Goal: Task Accomplishment & Management: Use online tool/utility

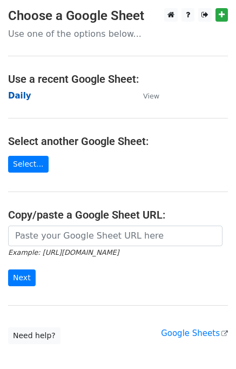
click at [27, 96] on strong "Daily" at bounding box center [19, 96] width 23 height 10
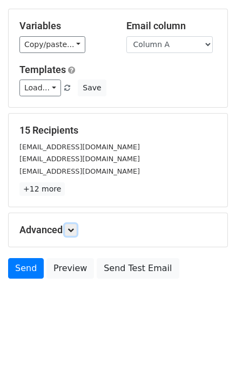
drag, startPoint x: 76, startPoint y: 231, endPoint x: 106, endPoint y: 226, distance: 30.8
click at [74, 231] on icon at bounding box center [71, 230] width 6 height 6
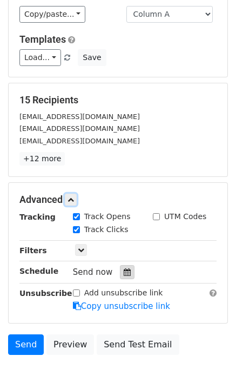
scroll to position [126, 0]
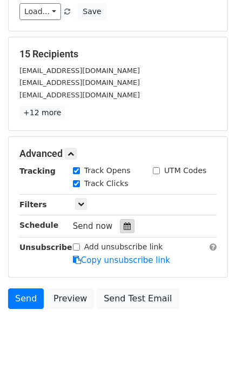
click at [124, 224] on icon at bounding box center [127, 226] width 7 height 8
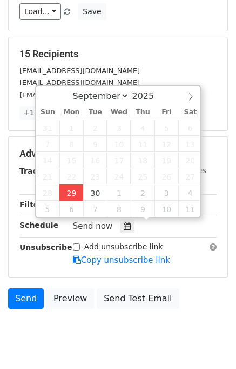
type input "2025-09-29 12:00"
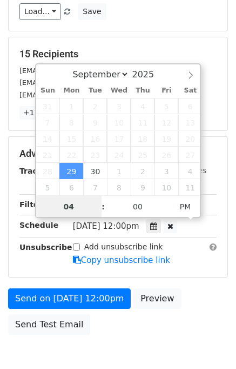
type input "04"
type input "2025-09-29 16:00"
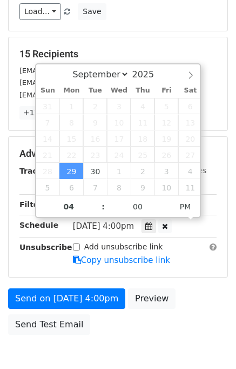
click at [207, 292] on div "Send on Sep 29 at 4:00pm Preview Send Test Email" at bounding box center [118, 314] width 236 height 52
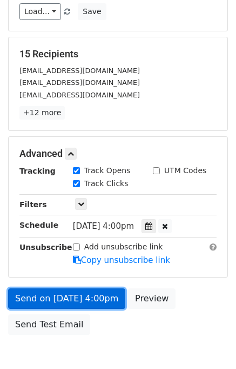
click at [108, 295] on link "Send on Sep 29 at 4:00pm" at bounding box center [66, 298] width 117 height 21
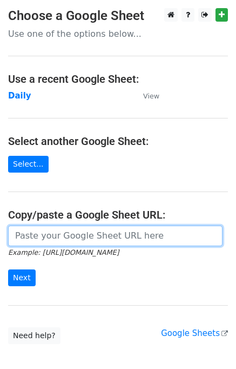
drag, startPoint x: 0, startPoint y: 0, endPoint x: 15, endPoint y: 235, distance: 235.3
click at [15, 235] on input "url" at bounding box center [115, 236] width 215 height 21
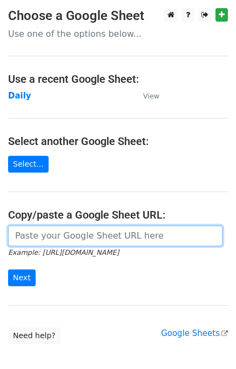
click at [15, 235] on input "url" at bounding box center [115, 236] width 215 height 21
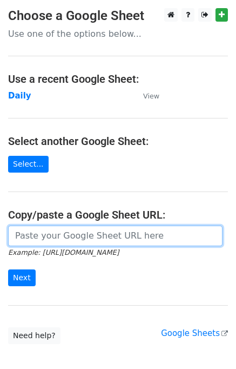
click at [15, 235] on input "url" at bounding box center [115, 236] width 215 height 21
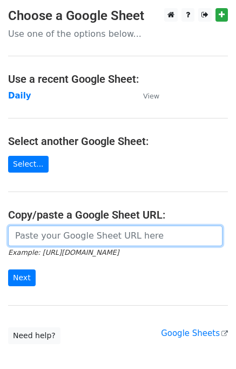
click at [15, 235] on input "url" at bounding box center [115, 236] width 215 height 21
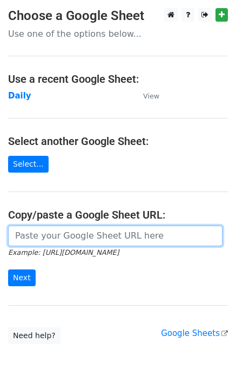
click at [15, 235] on input "url" at bounding box center [115, 236] width 215 height 21
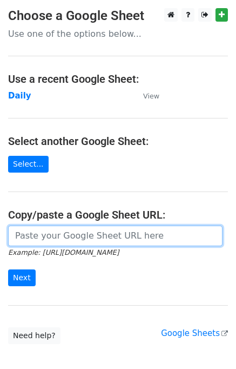
click at [15, 235] on input "url" at bounding box center [115, 236] width 215 height 21
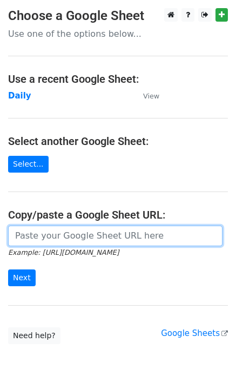
click at [15, 235] on input "url" at bounding box center [115, 236] width 215 height 21
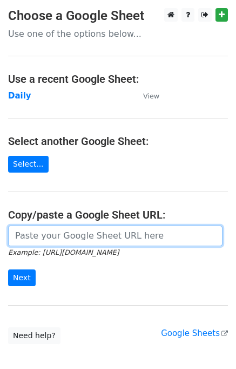
click at [15, 235] on input "url" at bounding box center [115, 236] width 215 height 21
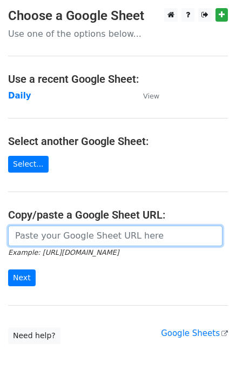
click at [15, 235] on input "url" at bounding box center [115, 236] width 215 height 21
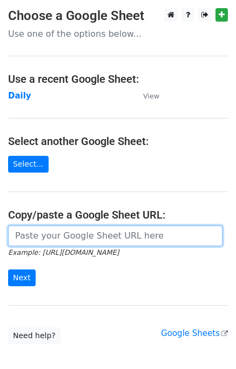
click at [15, 235] on input "url" at bounding box center [115, 236] width 215 height 21
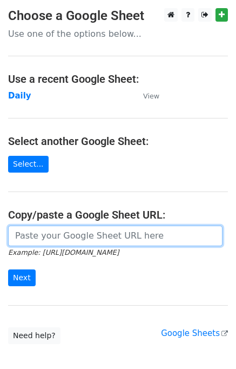
click at [15, 235] on input "url" at bounding box center [115, 236] width 215 height 21
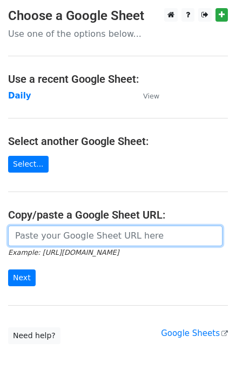
click at [15, 235] on input "url" at bounding box center [115, 236] width 215 height 21
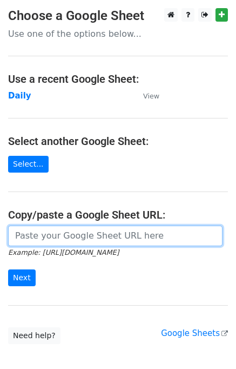
click at [15, 235] on input "url" at bounding box center [115, 236] width 215 height 21
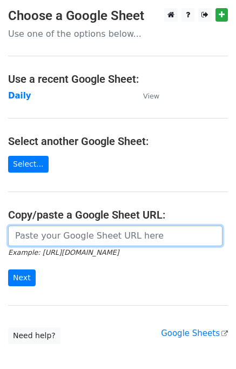
click at [15, 235] on input "url" at bounding box center [115, 236] width 215 height 21
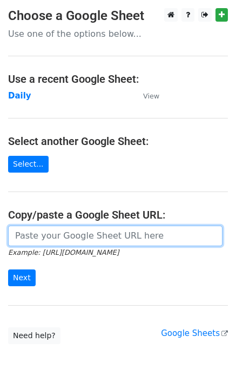
click at [15, 235] on input "url" at bounding box center [115, 236] width 215 height 21
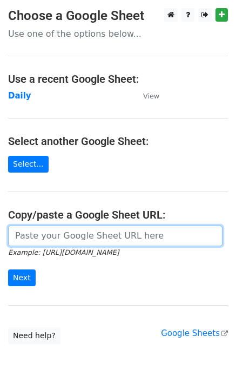
click at [15, 235] on input "url" at bounding box center [115, 236] width 215 height 21
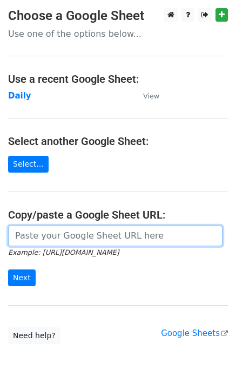
click at [15, 235] on input "url" at bounding box center [115, 236] width 215 height 21
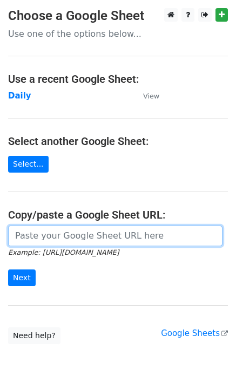
click at [15, 235] on input "url" at bounding box center [115, 236] width 215 height 21
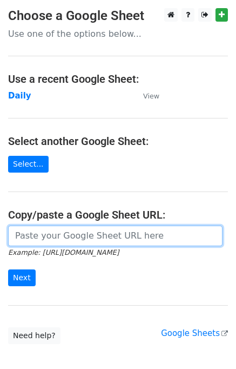
click at [15, 235] on input "url" at bounding box center [115, 236] width 215 height 21
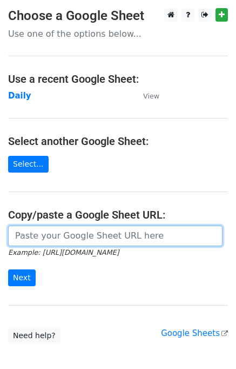
click at [15, 235] on input "url" at bounding box center [115, 236] width 215 height 21
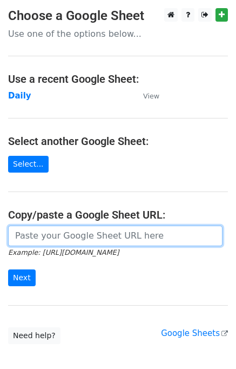
click at [15, 235] on input "url" at bounding box center [115, 236] width 215 height 21
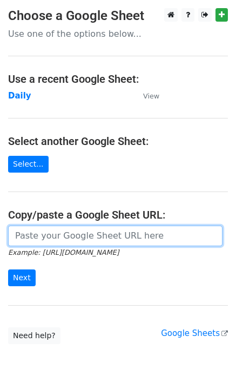
click at [15, 235] on input "url" at bounding box center [115, 236] width 215 height 21
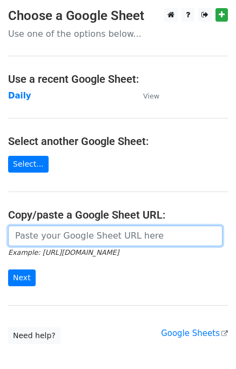
click at [15, 235] on input "url" at bounding box center [115, 236] width 215 height 21
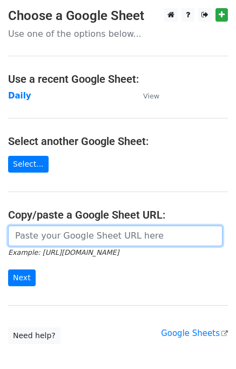
click at [15, 235] on input "url" at bounding box center [115, 236] width 215 height 21
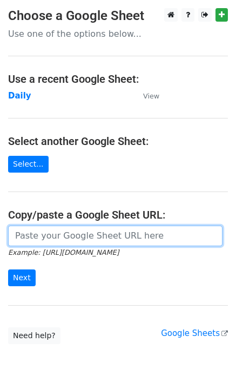
click at [15, 235] on input "url" at bounding box center [115, 236] width 215 height 21
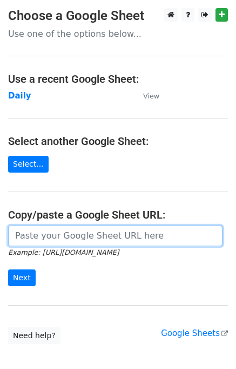
click at [15, 235] on input "url" at bounding box center [115, 236] width 215 height 21
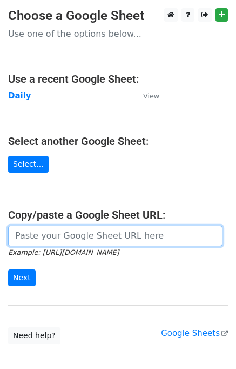
click at [15, 235] on input "url" at bounding box center [115, 236] width 215 height 21
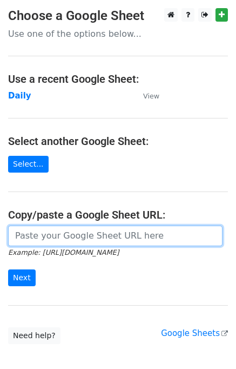
click at [15, 235] on input "url" at bounding box center [115, 236] width 215 height 21
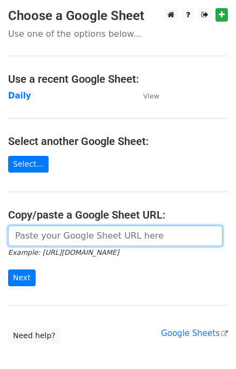
click at [15, 235] on input "url" at bounding box center [115, 236] width 215 height 21
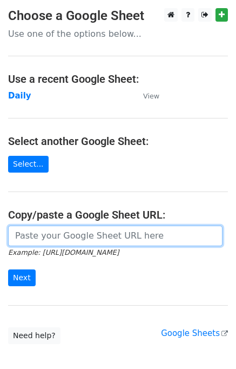
click at [15, 235] on input "url" at bounding box center [115, 236] width 215 height 21
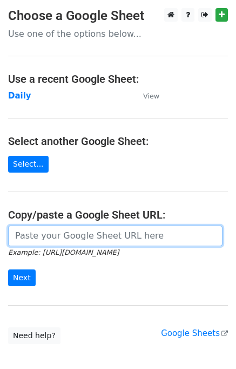
click at [15, 235] on input "url" at bounding box center [115, 236] width 215 height 21
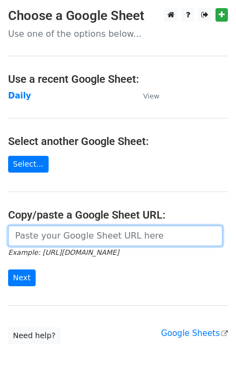
click at [15, 235] on input "url" at bounding box center [115, 236] width 215 height 21
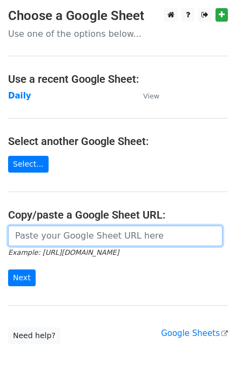
click at [15, 235] on input "url" at bounding box center [115, 236] width 215 height 21
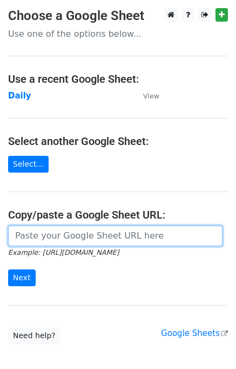
click at [15, 235] on input "url" at bounding box center [115, 236] width 215 height 21
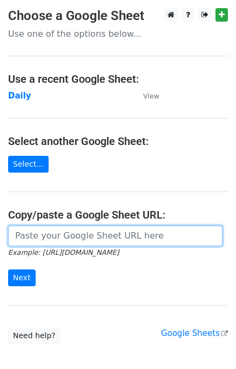
click at [15, 235] on input "url" at bounding box center [115, 236] width 215 height 21
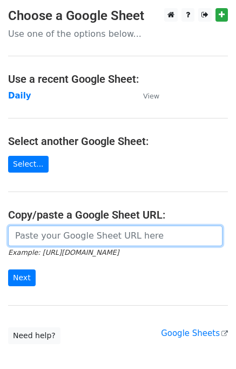
click at [15, 235] on input "url" at bounding box center [115, 236] width 215 height 21
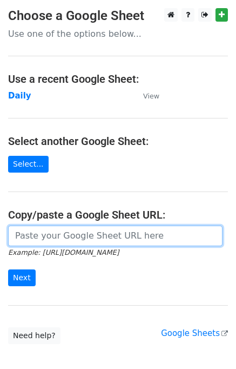
click at [15, 235] on input "url" at bounding box center [115, 236] width 215 height 21
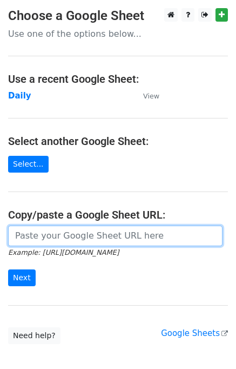
click at [15, 235] on input "url" at bounding box center [115, 236] width 215 height 21
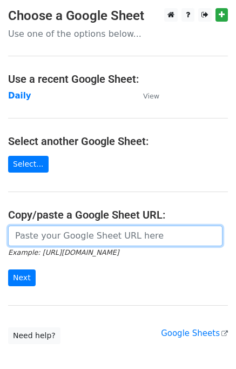
click at [15, 235] on input "url" at bounding box center [115, 236] width 215 height 21
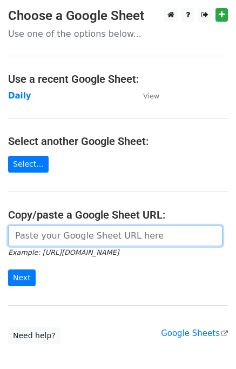
click at [15, 235] on input "url" at bounding box center [115, 236] width 215 height 21
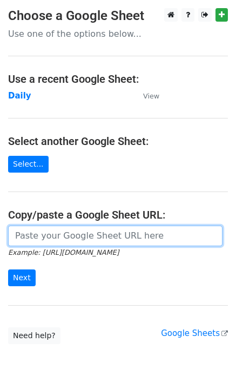
click at [15, 235] on input "url" at bounding box center [115, 236] width 215 height 21
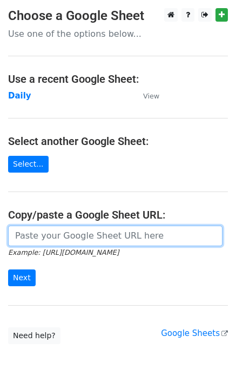
click at [15, 235] on input "url" at bounding box center [115, 236] width 215 height 21
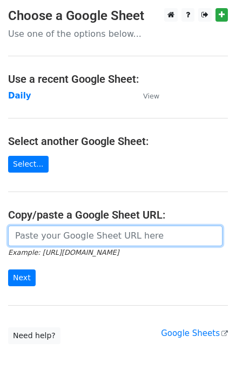
click at [15, 235] on input "url" at bounding box center [115, 236] width 215 height 21
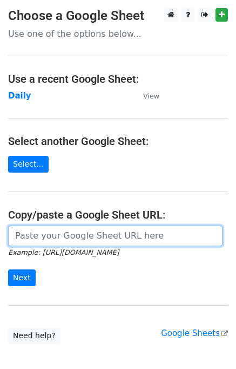
click at [15, 235] on input "url" at bounding box center [115, 236] width 215 height 21
click at [15, 234] on input "url" at bounding box center [115, 236] width 215 height 21
click at [15, 235] on input "url" at bounding box center [115, 236] width 215 height 21
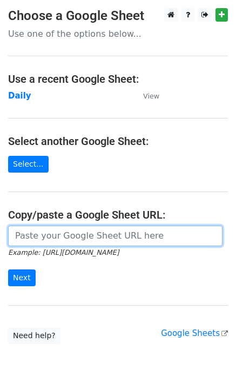
click at [15, 235] on input "url" at bounding box center [115, 236] width 215 height 21
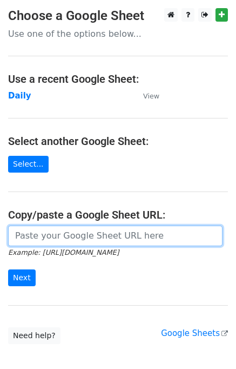
click at [15, 235] on input "url" at bounding box center [115, 236] width 215 height 21
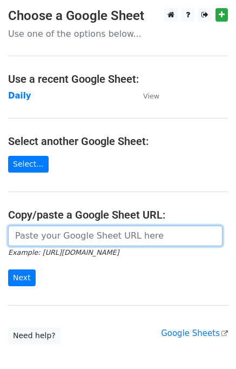
click at [15, 235] on input "url" at bounding box center [115, 236] width 215 height 21
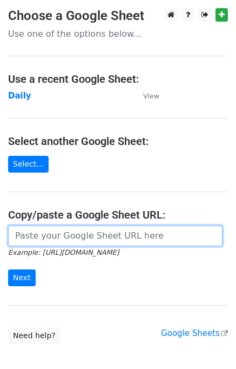
click at [15, 235] on input "url" at bounding box center [115, 236] width 215 height 21
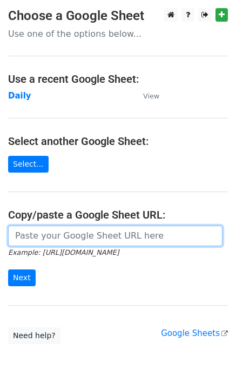
click at [15, 235] on input "url" at bounding box center [115, 236] width 215 height 21
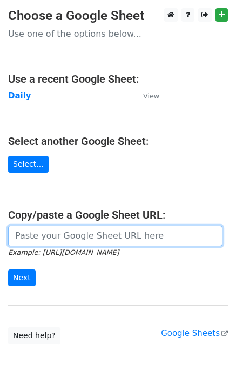
click at [15, 235] on input "url" at bounding box center [115, 236] width 215 height 21
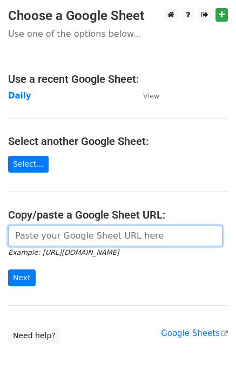
click at [15, 235] on input "url" at bounding box center [115, 236] width 215 height 21
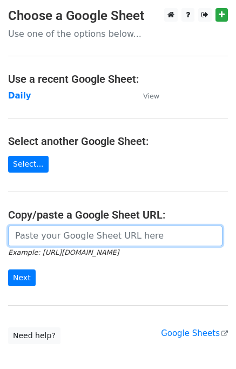
click at [15, 235] on input "url" at bounding box center [115, 236] width 215 height 21
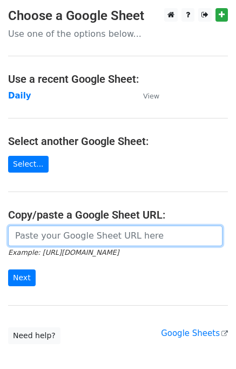
click at [15, 235] on input "url" at bounding box center [115, 236] width 215 height 21
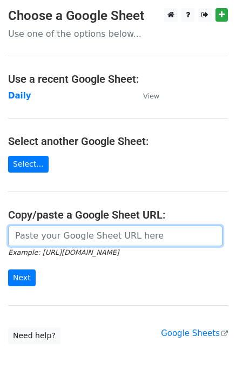
click at [15, 235] on input "url" at bounding box center [115, 236] width 215 height 21
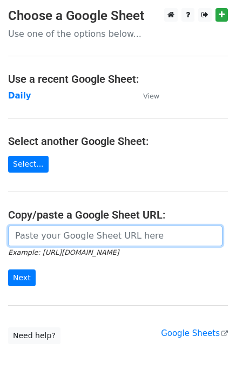
click at [15, 235] on input "url" at bounding box center [115, 236] width 215 height 21
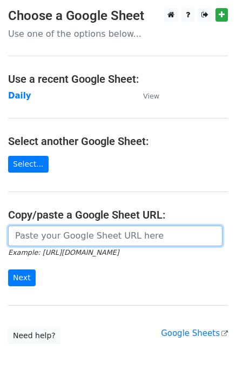
click at [15, 235] on input "url" at bounding box center [115, 236] width 215 height 21
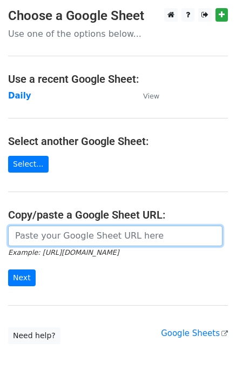
click at [15, 235] on input "url" at bounding box center [115, 236] width 215 height 21
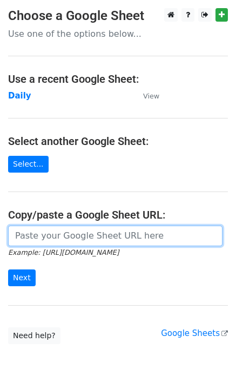
click at [15, 235] on input "url" at bounding box center [115, 236] width 215 height 21
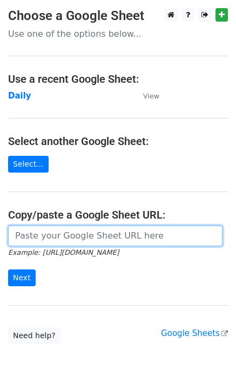
click at [15, 235] on input "url" at bounding box center [115, 236] width 215 height 21
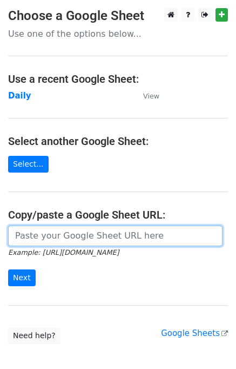
click at [15, 235] on input "url" at bounding box center [115, 236] width 215 height 21
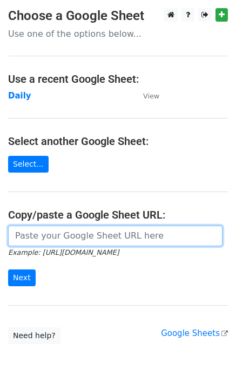
click at [15, 235] on input "url" at bounding box center [115, 236] width 215 height 21
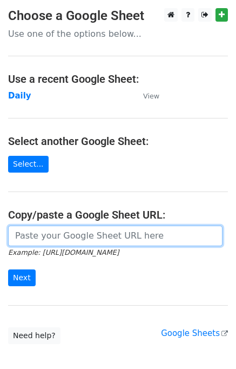
click at [15, 235] on input "url" at bounding box center [115, 236] width 215 height 21
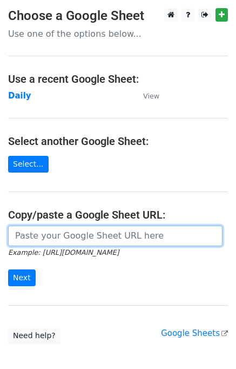
click at [15, 235] on input "url" at bounding box center [115, 236] width 215 height 21
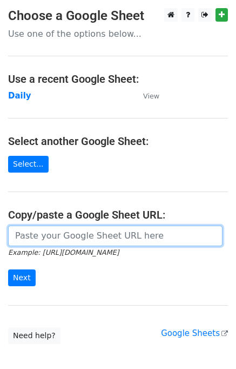
click at [15, 235] on input "url" at bounding box center [115, 236] width 215 height 21
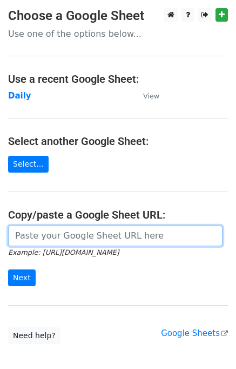
click at [15, 235] on input "url" at bounding box center [115, 236] width 215 height 21
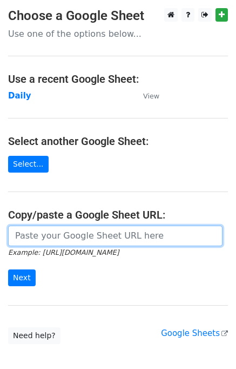
click at [15, 235] on input "url" at bounding box center [115, 236] width 215 height 21
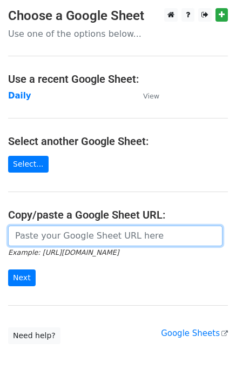
click at [15, 235] on input "url" at bounding box center [115, 236] width 215 height 21
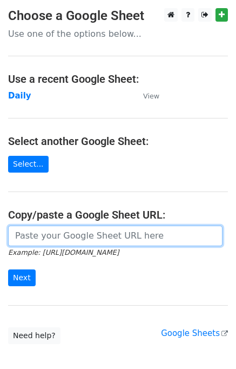
click at [15, 235] on input "url" at bounding box center [115, 236] width 215 height 21
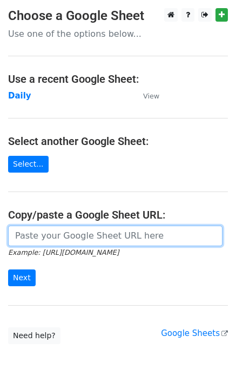
click at [15, 235] on input "url" at bounding box center [115, 236] width 215 height 21
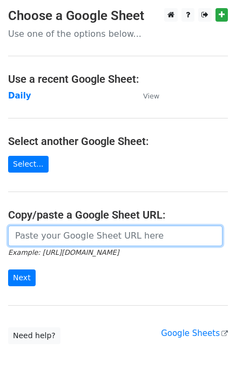
click at [15, 235] on input "url" at bounding box center [115, 236] width 215 height 21
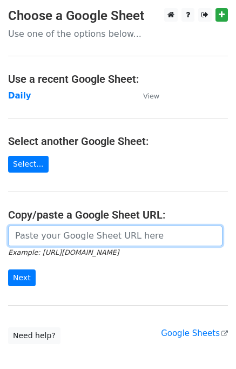
click at [15, 235] on input "url" at bounding box center [115, 236] width 215 height 21
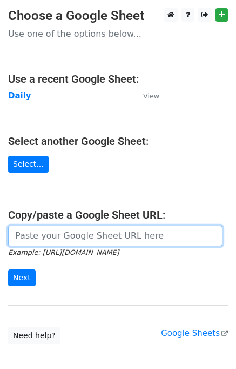
click at [15, 235] on input "url" at bounding box center [115, 236] width 215 height 21
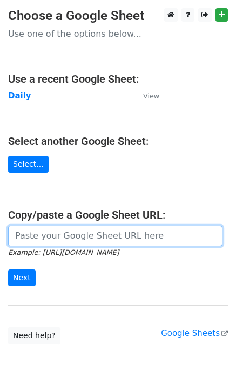
click at [15, 235] on input "url" at bounding box center [115, 236] width 215 height 21
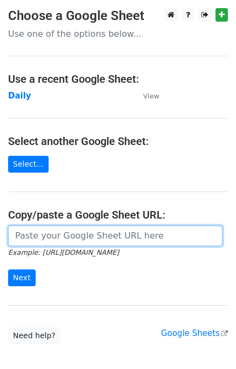
click at [15, 235] on input "url" at bounding box center [115, 236] width 215 height 21
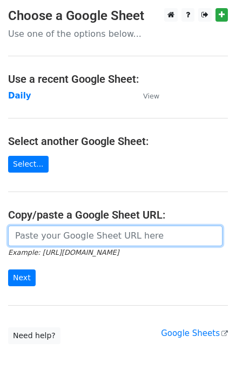
click at [15, 235] on input "url" at bounding box center [115, 236] width 215 height 21
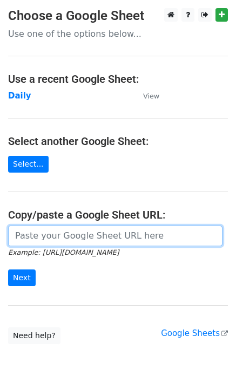
click at [15, 235] on input "url" at bounding box center [115, 236] width 215 height 21
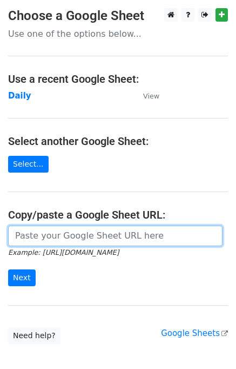
click at [15, 235] on input "url" at bounding box center [115, 236] width 215 height 21
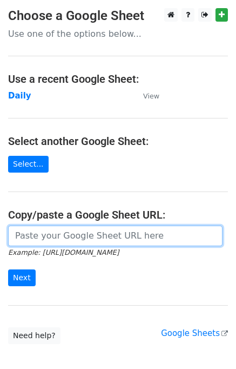
click at [15, 235] on input "url" at bounding box center [115, 236] width 215 height 21
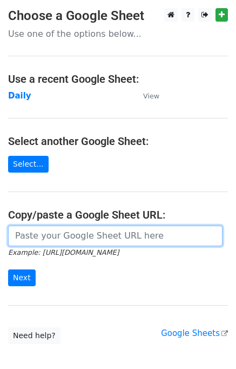
click at [15, 235] on input "url" at bounding box center [115, 236] width 215 height 21
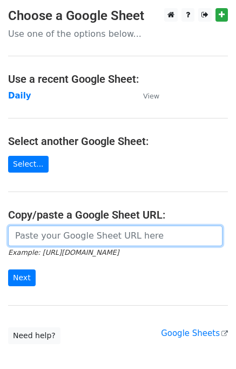
click at [15, 235] on input "url" at bounding box center [115, 236] width 215 height 21
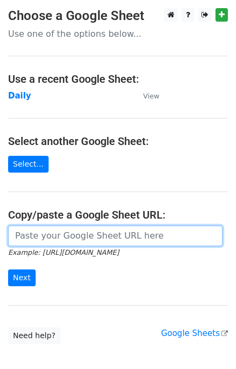
click at [15, 235] on input "url" at bounding box center [115, 236] width 215 height 21
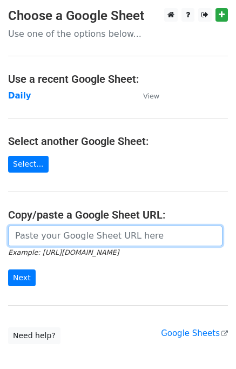
click at [15, 235] on input "url" at bounding box center [115, 236] width 215 height 21
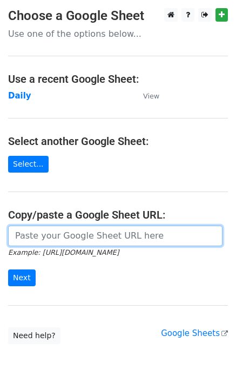
click at [15, 235] on input "url" at bounding box center [115, 236] width 215 height 21
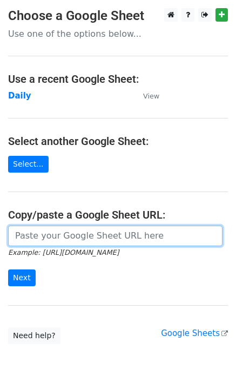
click at [15, 235] on input "url" at bounding box center [115, 236] width 215 height 21
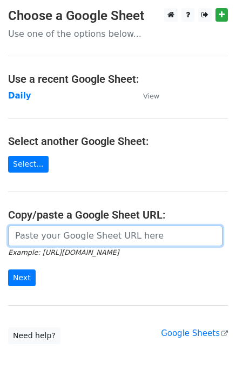
click at [15, 235] on input "url" at bounding box center [115, 236] width 215 height 21
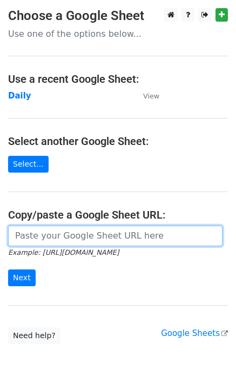
click at [15, 235] on input "url" at bounding box center [115, 236] width 215 height 21
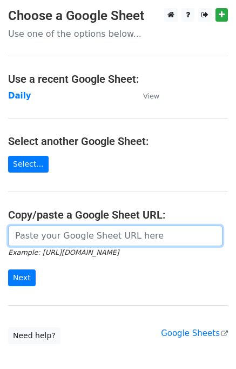
click at [15, 235] on input "url" at bounding box center [115, 236] width 215 height 21
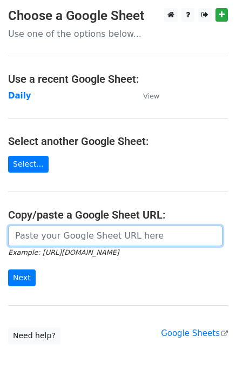
click at [15, 235] on input "url" at bounding box center [115, 236] width 215 height 21
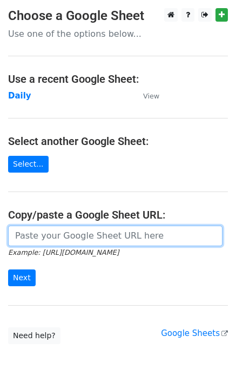
click at [15, 235] on input "url" at bounding box center [115, 236] width 215 height 21
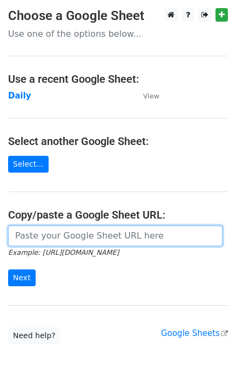
click at [15, 235] on input "url" at bounding box center [115, 236] width 215 height 21
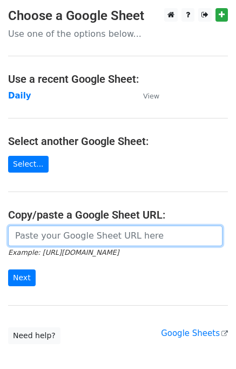
click at [15, 235] on input "url" at bounding box center [115, 236] width 215 height 21
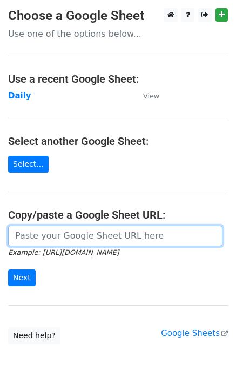
click at [15, 235] on input "url" at bounding box center [115, 236] width 215 height 21
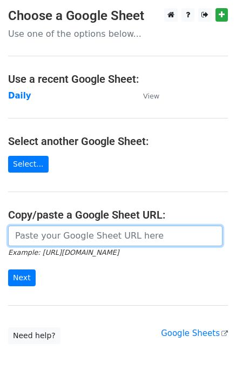
click at [15, 235] on input "url" at bounding box center [115, 236] width 215 height 21
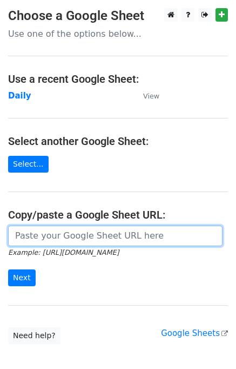
click at [15, 235] on input "url" at bounding box center [115, 236] width 215 height 21
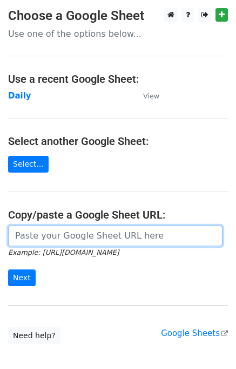
click at [15, 235] on input "url" at bounding box center [115, 236] width 215 height 21
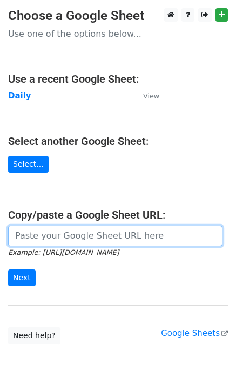
click at [15, 235] on input "url" at bounding box center [115, 236] width 215 height 21
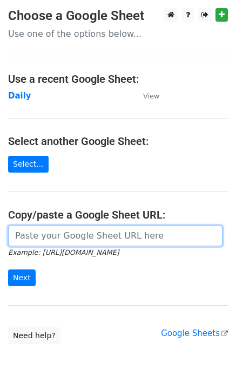
click at [15, 235] on input "url" at bounding box center [115, 236] width 215 height 21
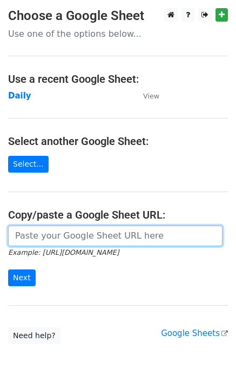
click at [15, 235] on input "url" at bounding box center [115, 236] width 215 height 21
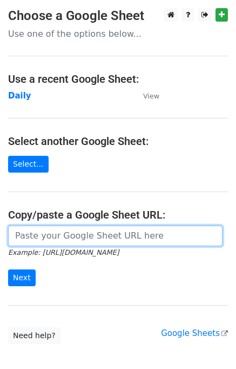
click at [15, 235] on input "url" at bounding box center [115, 236] width 215 height 21
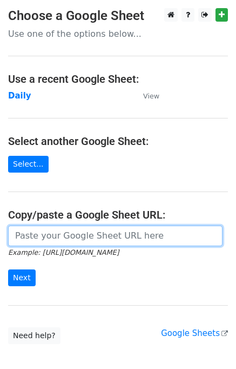
click at [15, 235] on input "url" at bounding box center [115, 236] width 215 height 21
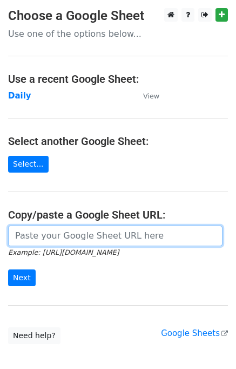
click at [15, 235] on input "url" at bounding box center [115, 236] width 215 height 21
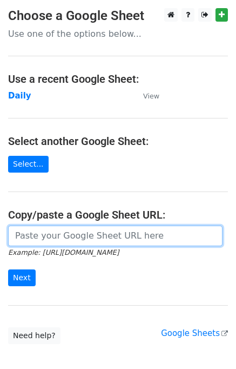
click at [15, 235] on input "url" at bounding box center [115, 236] width 215 height 21
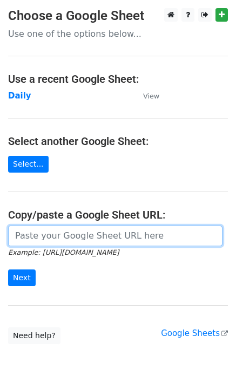
click at [15, 235] on input "url" at bounding box center [115, 236] width 215 height 21
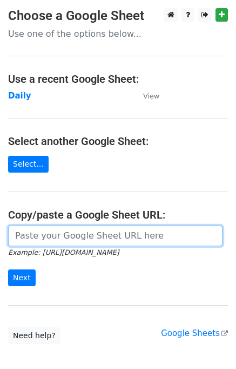
click at [15, 235] on input "url" at bounding box center [115, 236] width 215 height 21
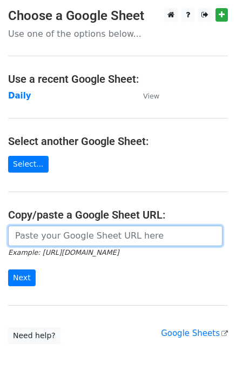
click at [15, 235] on input "url" at bounding box center [115, 236] width 215 height 21
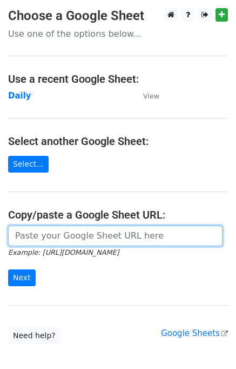
click at [15, 235] on input "url" at bounding box center [115, 236] width 215 height 21
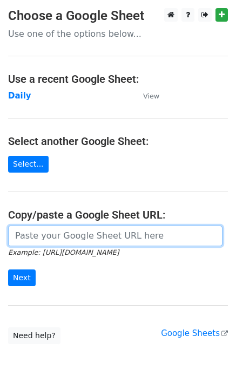
click at [15, 235] on input "url" at bounding box center [115, 236] width 215 height 21
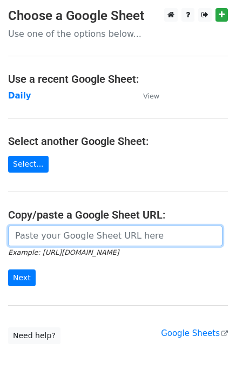
click at [15, 235] on input "url" at bounding box center [115, 236] width 215 height 21
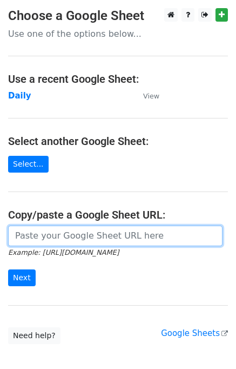
click at [15, 235] on input "url" at bounding box center [115, 236] width 215 height 21
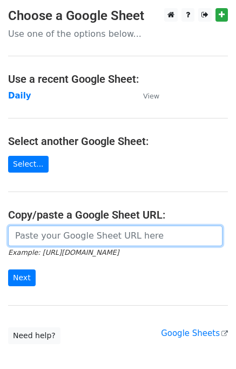
click at [15, 235] on input "url" at bounding box center [115, 236] width 215 height 21
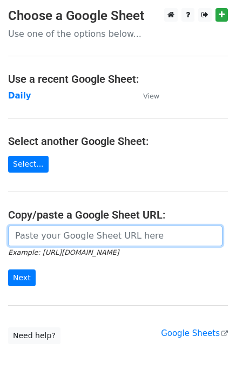
click at [15, 235] on input "url" at bounding box center [115, 236] width 215 height 21
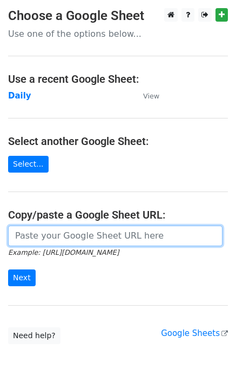
click at [15, 235] on input "url" at bounding box center [115, 236] width 215 height 21
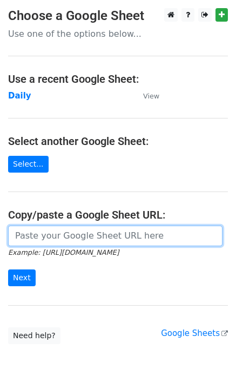
click at [15, 235] on input "url" at bounding box center [115, 236] width 215 height 21
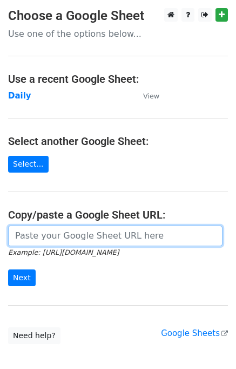
click at [15, 235] on input "url" at bounding box center [115, 236] width 215 height 21
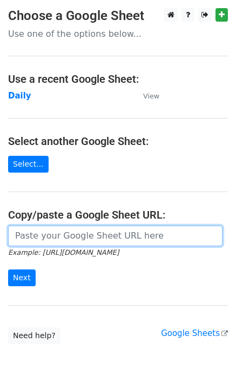
click at [15, 235] on input "url" at bounding box center [115, 236] width 215 height 21
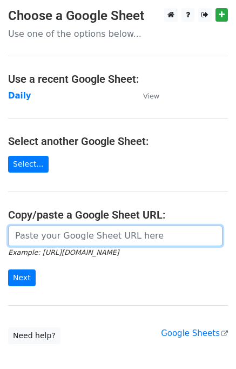
click at [15, 235] on input "url" at bounding box center [115, 236] width 215 height 21
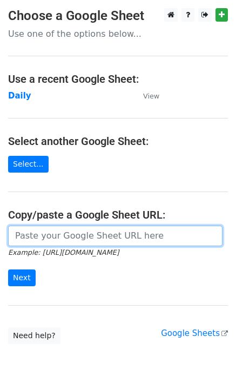
click at [15, 235] on input "url" at bounding box center [115, 236] width 215 height 21
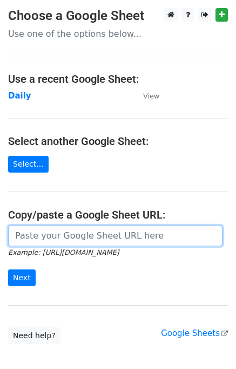
click at [15, 235] on input "url" at bounding box center [115, 236] width 215 height 21
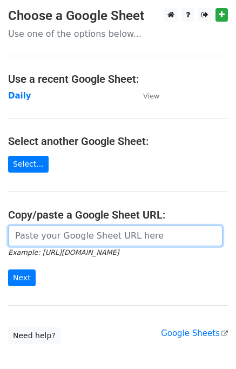
click at [15, 235] on input "url" at bounding box center [115, 236] width 215 height 21
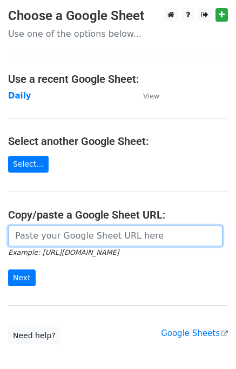
click at [15, 235] on input "url" at bounding box center [115, 236] width 215 height 21
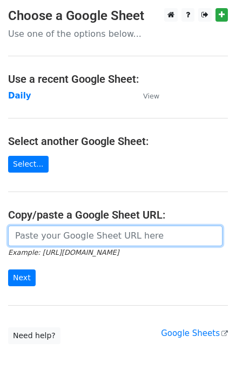
click at [15, 235] on input "url" at bounding box center [115, 236] width 215 height 21
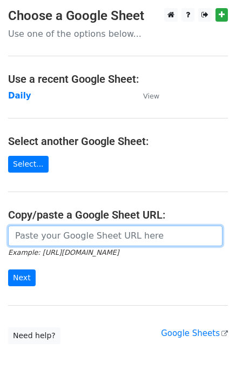
click at [15, 235] on input "url" at bounding box center [115, 236] width 215 height 21
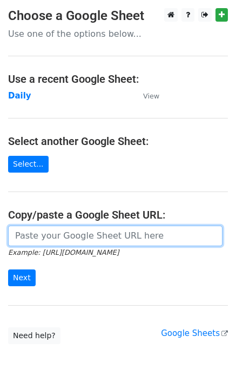
click at [15, 235] on input "url" at bounding box center [115, 236] width 215 height 21
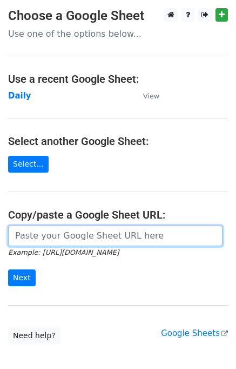
click at [15, 235] on input "url" at bounding box center [115, 236] width 215 height 21
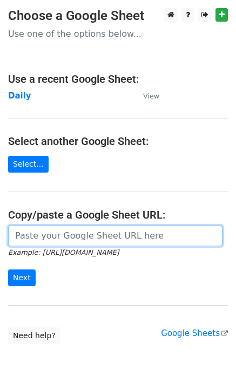
click at [15, 235] on input "url" at bounding box center [115, 236] width 215 height 21
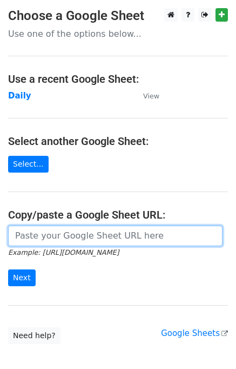
click at [15, 235] on input "url" at bounding box center [115, 236] width 215 height 21
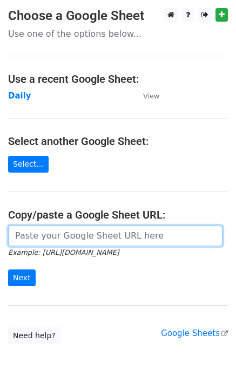
click at [15, 235] on input "url" at bounding box center [115, 236] width 215 height 21
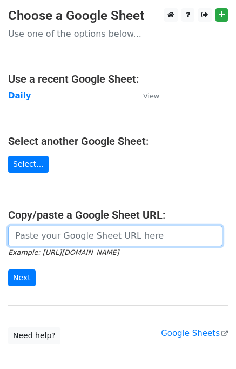
click at [15, 235] on input "url" at bounding box center [115, 236] width 215 height 21
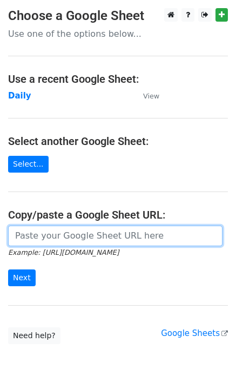
click at [15, 235] on input "url" at bounding box center [115, 236] width 215 height 21
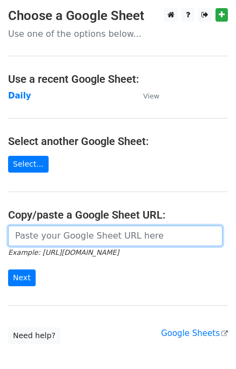
click at [15, 235] on input "url" at bounding box center [115, 236] width 215 height 21
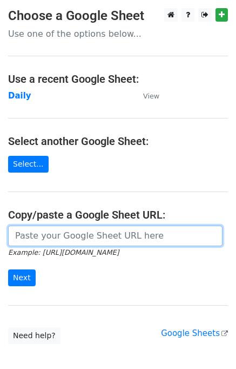
click at [15, 235] on input "url" at bounding box center [115, 236] width 215 height 21
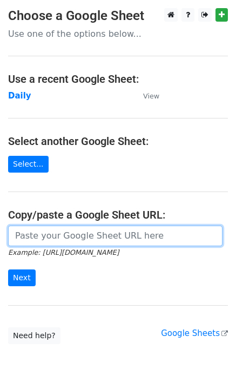
click at [15, 235] on input "url" at bounding box center [115, 236] width 215 height 21
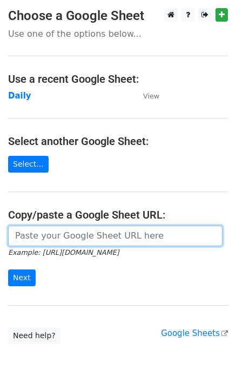
click at [15, 235] on input "url" at bounding box center [115, 236] width 215 height 21
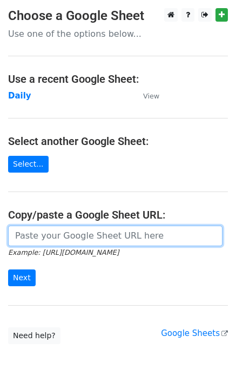
click at [15, 235] on input "url" at bounding box center [115, 236] width 215 height 21
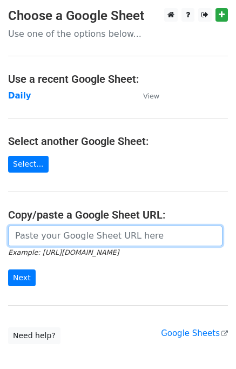
click at [15, 235] on input "url" at bounding box center [115, 236] width 215 height 21
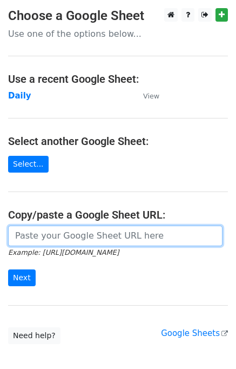
click at [15, 235] on input "url" at bounding box center [115, 236] width 215 height 21
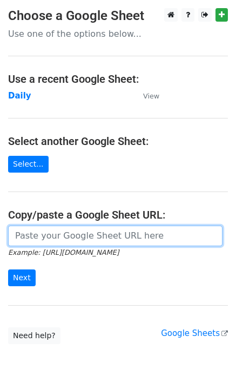
click at [15, 235] on input "url" at bounding box center [115, 236] width 215 height 21
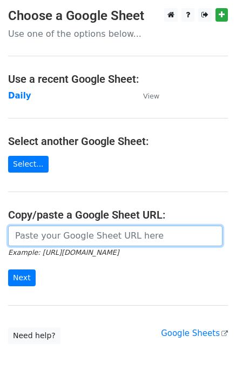
click at [15, 235] on input "url" at bounding box center [115, 236] width 215 height 21
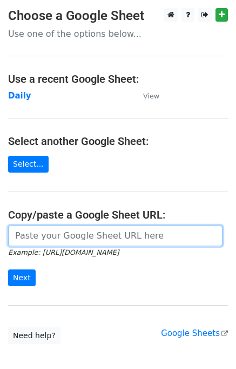
click at [15, 235] on input "url" at bounding box center [115, 236] width 215 height 21
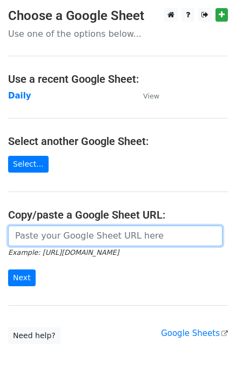
click at [15, 235] on input "url" at bounding box center [115, 236] width 215 height 21
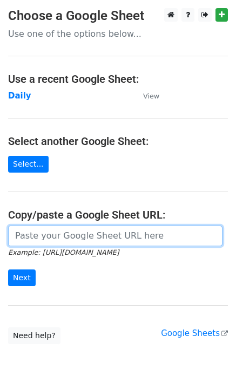
click at [15, 235] on input "url" at bounding box center [115, 236] width 215 height 21
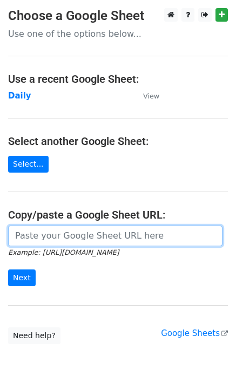
click at [15, 235] on input "url" at bounding box center [115, 236] width 215 height 21
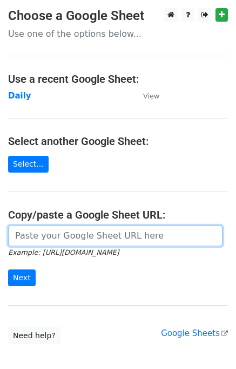
click at [15, 235] on input "url" at bounding box center [115, 236] width 215 height 21
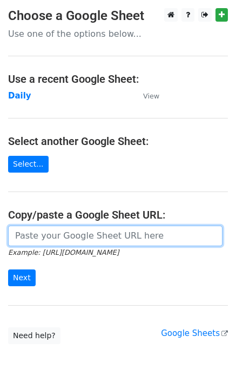
click at [15, 235] on input "url" at bounding box center [115, 236] width 215 height 21
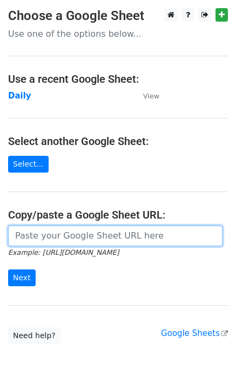
click at [15, 235] on input "url" at bounding box center [115, 236] width 215 height 21
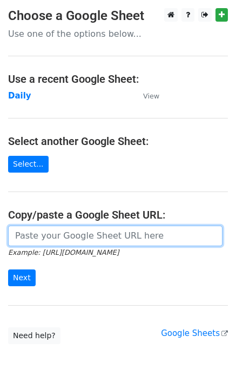
click at [15, 235] on input "url" at bounding box center [115, 236] width 215 height 21
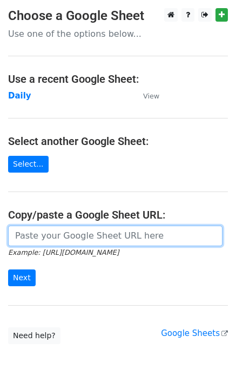
click at [15, 235] on input "url" at bounding box center [115, 236] width 215 height 21
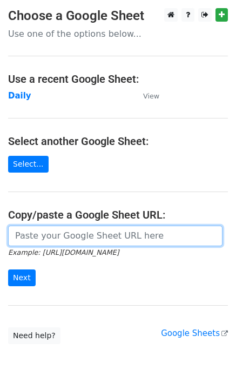
click at [15, 235] on input "url" at bounding box center [115, 236] width 215 height 21
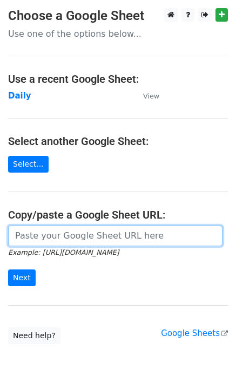
click at [15, 235] on input "url" at bounding box center [115, 236] width 215 height 21
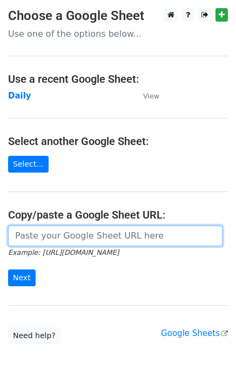
click at [15, 235] on input "url" at bounding box center [115, 236] width 215 height 21
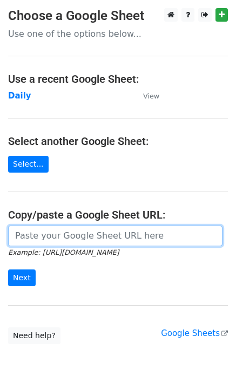
click at [15, 235] on input "url" at bounding box center [115, 236] width 215 height 21
click
drag, startPoint x: 15, startPoint y: 235, endPoint x: -54, endPoint y: 249, distance: 70.7
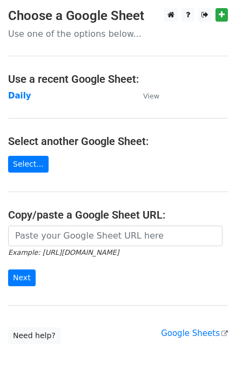
drag, startPoint x: 177, startPoint y: 91, endPoint x: 188, endPoint y: 50, distance: 42.1
drag, startPoint x: 188, startPoint y: 50, endPoint x: 216, endPoint y: -19, distance: 74.6
click at [29, 96] on td "Daily" at bounding box center [70, 96] width 124 height 12
click at [25, 94] on strong "Daily" at bounding box center [19, 96] width 23 height 10
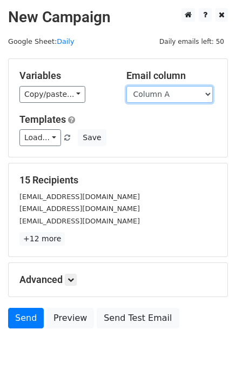
click at [160, 96] on select "Column A Column B Column C Column D Column E" at bounding box center [170, 94] width 87 height 17
select select "Column B"
click at [127, 86] on select "Column A Column B Column C Column D Column E" at bounding box center [170, 94] width 87 height 17
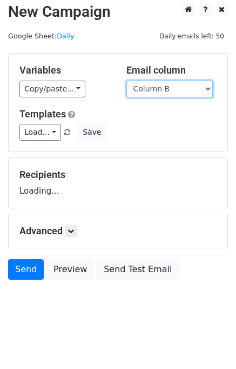
scroll to position [6, 0]
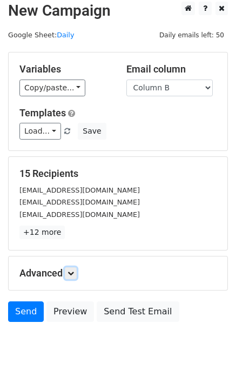
drag, startPoint x: 74, startPoint y: 272, endPoint x: 83, endPoint y: 272, distance: 9.2
click at [74, 272] on icon at bounding box center [71, 273] width 6 height 6
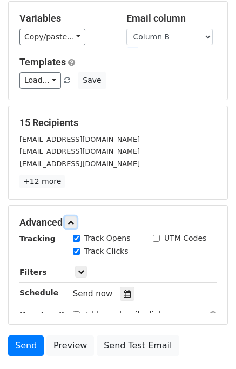
scroll to position [107, 0]
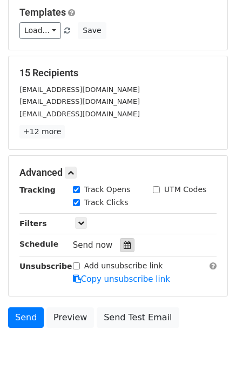
click at [124, 246] on icon at bounding box center [127, 245] width 7 height 8
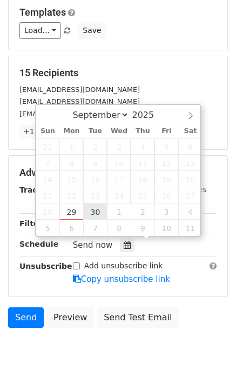
type input "2025-09-30 12:00"
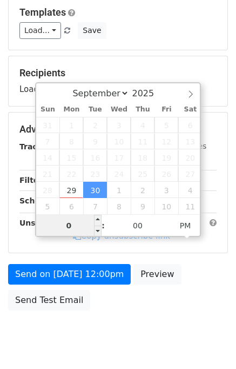
type input "05"
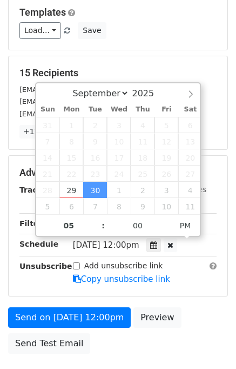
type input "2025-09-30 17:00"
click at [187, 288] on div "Advanced Tracking Track Opens UTM Codes Track Clicks Filters Only include sprea…" at bounding box center [118, 226] width 219 height 140
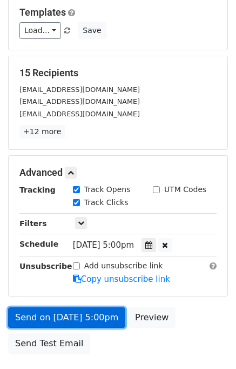
click at [82, 312] on link "Send on Sep 30 at 5:00pm" at bounding box center [66, 317] width 117 height 21
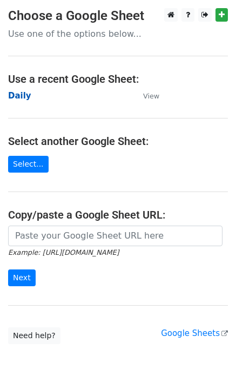
click at [22, 98] on strong "Daily" at bounding box center [19, 96] width 23 height 10
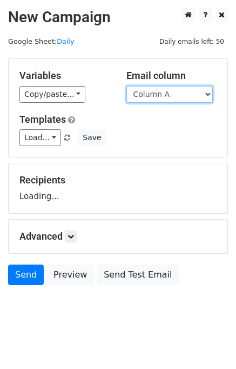
click at [175, 97] on select "Column A Column B Column C Column D Column E" at bounding box center [170, 94] width 87 height 17
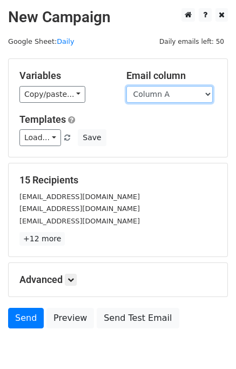
click at [171, 98] on select "Column A Column B Column C Column D Column E" at bounding box center [170, 94] width 87 height 17
click at [127, 86] on select "Column A Column B Column C Column D Column E" at bounding box center [170, 94] width 87 height 17
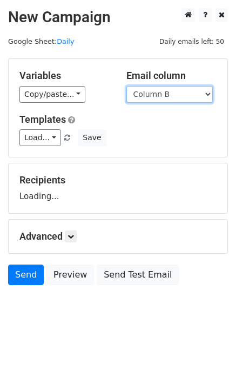
click at [167, 96] on select "Column A Column B Column C Column D Column E" at bounding box center [170, 94] width 87 height 17
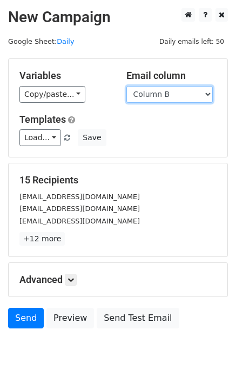
select select "Column C"
click at [127, 86] on select "Column A Column B Column C Column D Column E" at bounding box center [170, 94] width 87 height 17
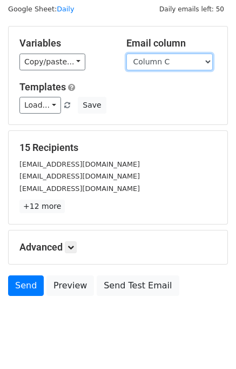
scroll to position [50, 0]
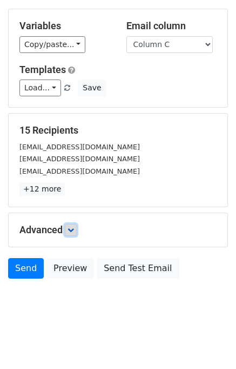
click at [74, 227] on icon at bounding box center [71, 230] width 6 height 6
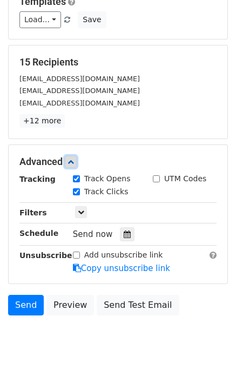
scroll to position [119, 0]
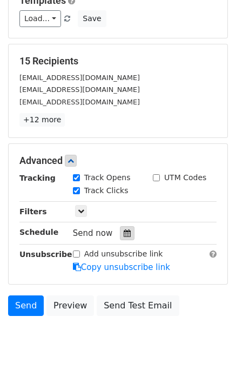
click at [121, 236] on div at bounding box center [127, 233] width 15 height 14
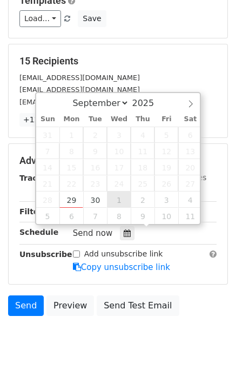
type input "2025-10-01 12:00"
select select "9"
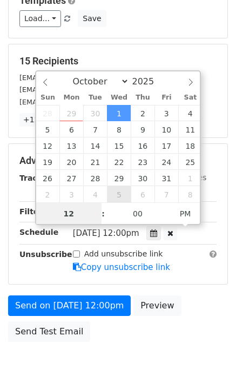
scroll to position [0, 0]
type input "06"
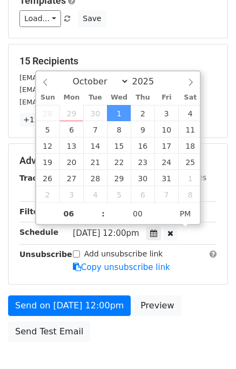
type input "2025-10-01 18:00"
click at [186, 299] on div "Send on Oct 1 at 12:00pm Preview Send Test Email" at bounding box center [118, 321] width 236 height 52
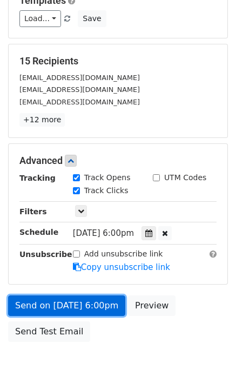
click at [89, 305] on link "Send on Oct 1 at 6:00pm" at bounding box center [66, 305] width 117 height 21
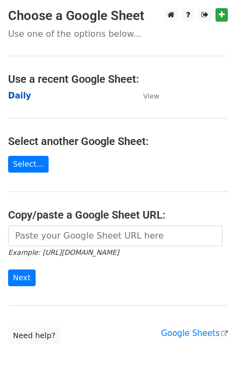
click at [18, 98] on strong "Daily" at bounding box center [19, 96] width 23 height 10
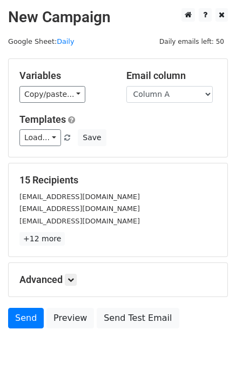
click at [166, 96] on select "Column A Column B Column C Column D Column E" at bounding box center [170, 94] width 87 height 17
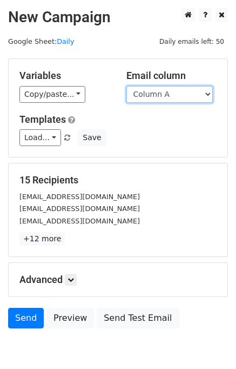
click at [165, 97] on select "Column A Column B Column C Column D Column E" at bounding box center [170, 94] width 87 height 17
select select "Column D"
click at [127, 86] on select "Column A Column B Column C Column D Column E" at bounding box center [170, 94] width 87 height 17
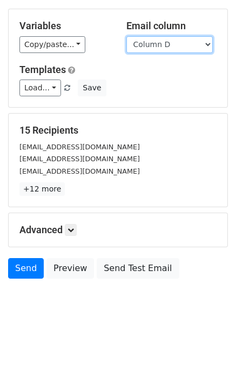
scroll to position [50, 0]
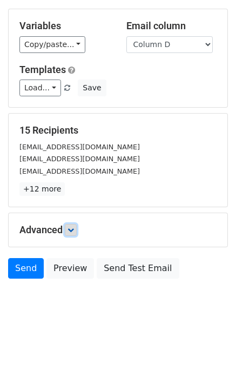
click at [74, 227] on icon at bounding box center [71, 230] width 6 height 6
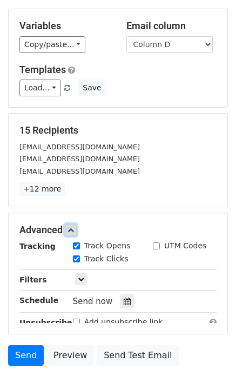
scroll to position [123, 0]
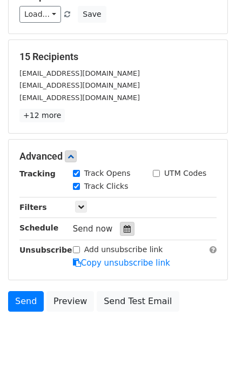
click at [124, 227] on icon at bounding box center [127, 229] width 7 height 8
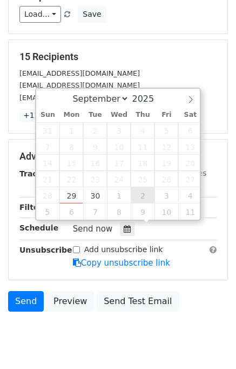
type input "2025-10-02 12:00"
select select "9"
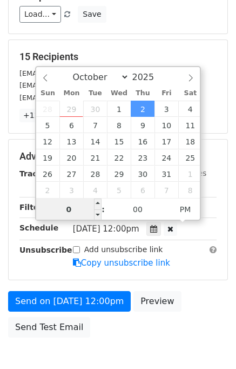
type input "07"
type input "2025-10-02 19:00"
click at [177, 291] on div "Send on Oct 2 at 12:00pm Preview Send Test Email" at bounding box center [118, 317] width 236 height 52
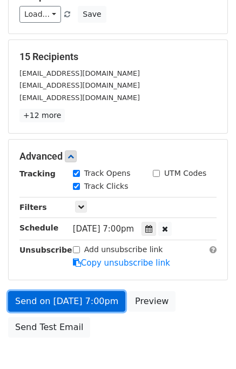
click at [95, 299] on link "Send on Oct 2 at 7:00pm" at bounding box center [66, 301] width 117 height 21
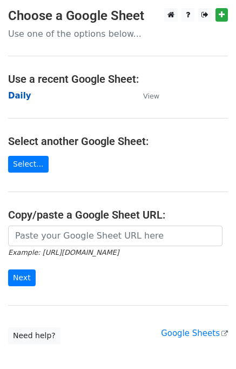
click at [17, 92] on strong "Daily" at bounding box center [19, 96] width 23 height 10
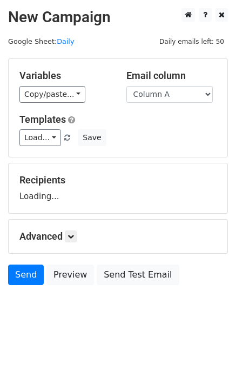
click at [157, 98] on select "Column A Column B Column C Column D Column E" at bounding box center [170, 94] width 87 height 17
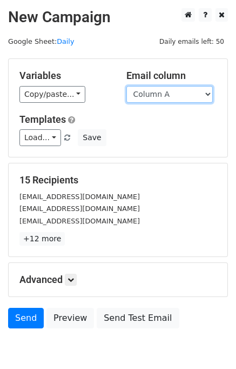
click at [158, 98] on select "Column A Column B Column C Column D Column E" at bounding box center [170, 94] width 87 height 17
select select "Column E"
click at [127, 86] on select "Column A Column B Column C Column D Column E" at bounding box center [170, 94] width 87 height 17
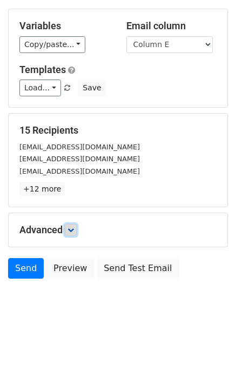
click at [71, 227] on icon at bounding box center [71, 230] width 6 height 6
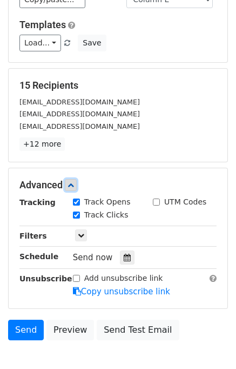
scroll to position [132, 0]
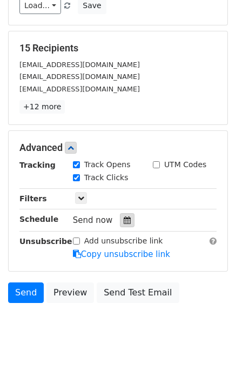
click at [124, 217] on icon at bounding box center [127, 220] width 7 height 8
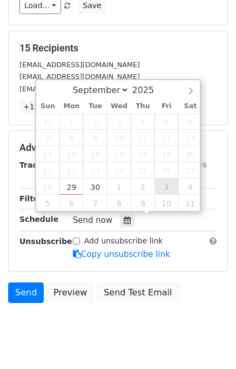
type input "[DATE] 12:00"
select select "9"
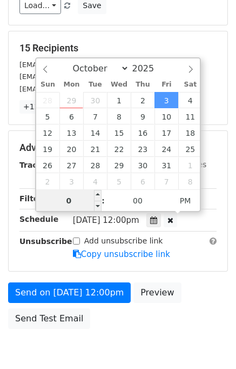
type input "08"
type input "[DATE] 20:00"
click at [187, 285] on div "Send on [DATE] 12:00pm Preview Send Test Email" at bounding box center [118, 308] width 236 height 52
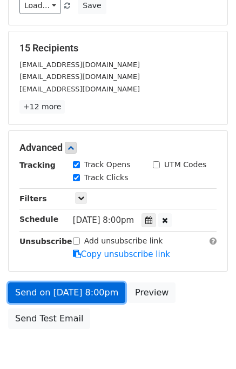
click at [74, 286] on link "Send on [DATE] 8:00pm" at bounding box center [66, 292] width 117 height 21
